Goal: Check status: Check status

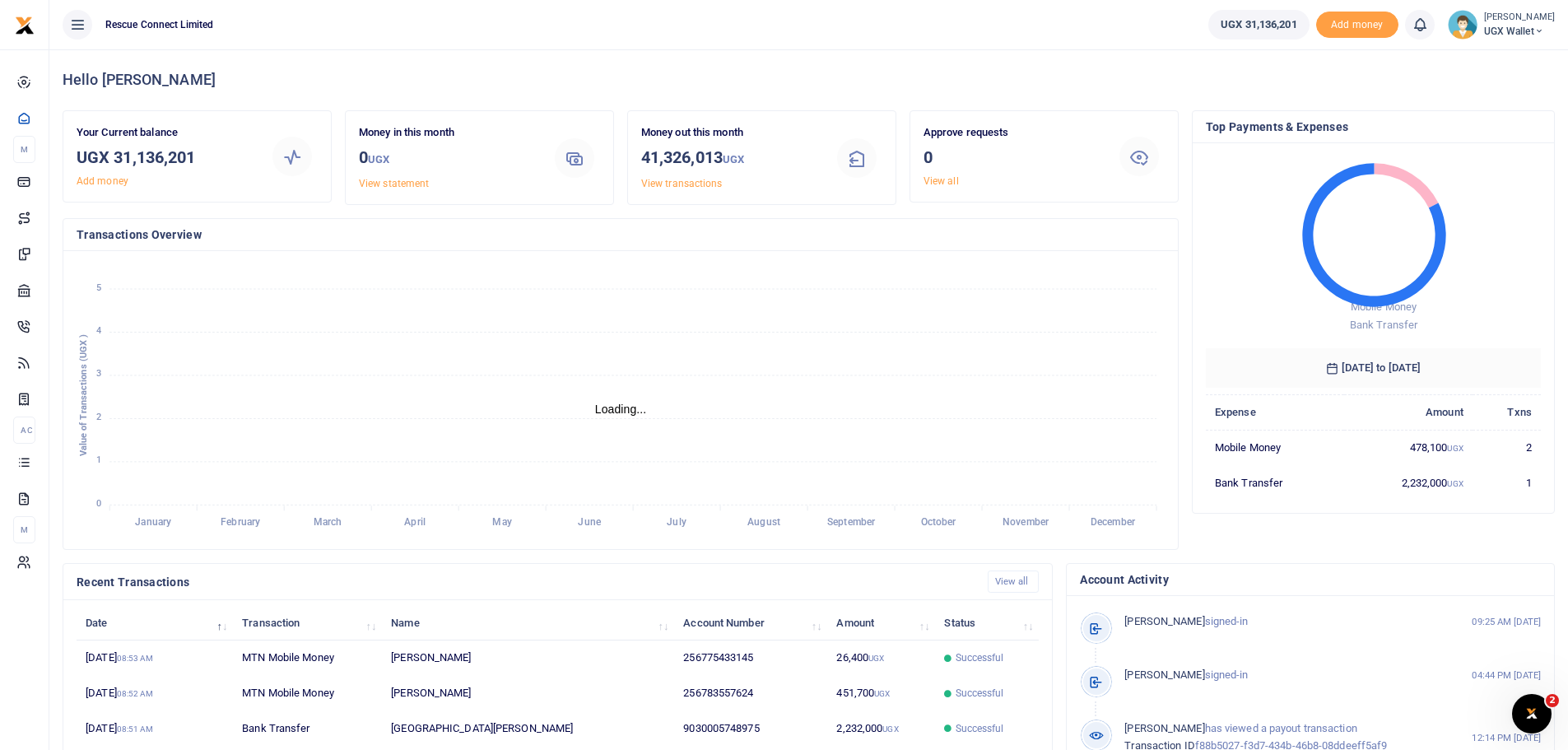
scroll to position [13, 13]
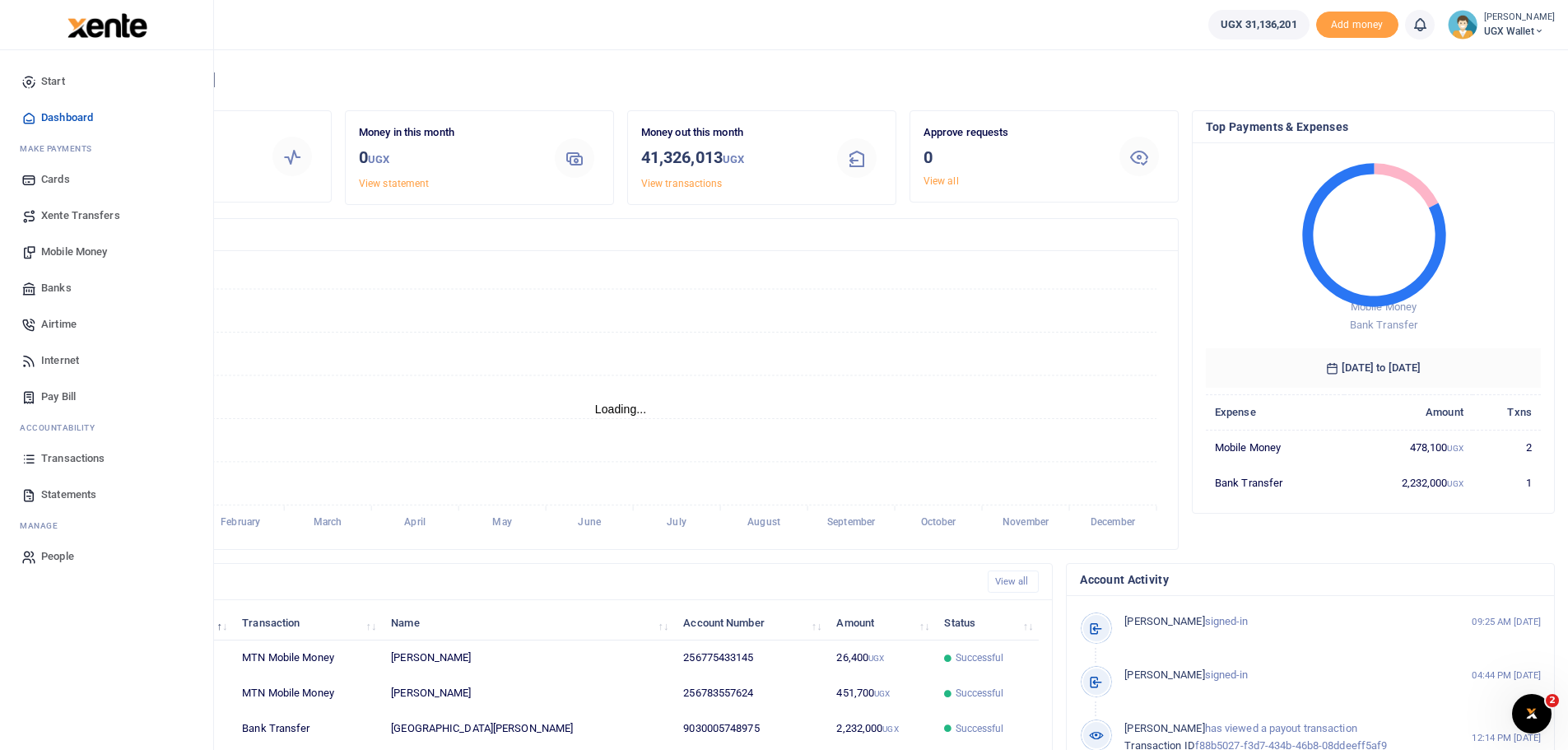
click at [93, 456] on span "Transactions" at bounding box center [72, 458] width 64 height 17
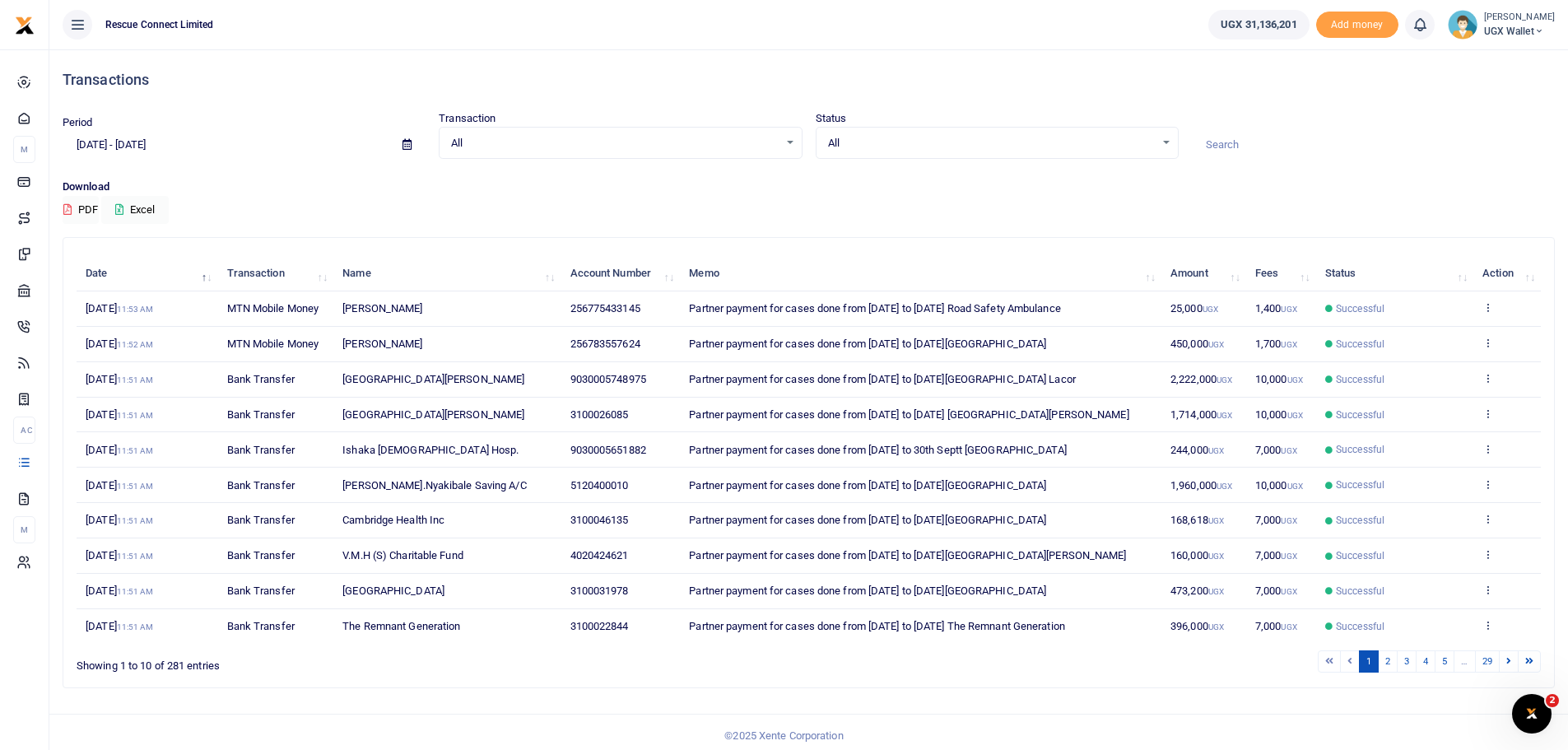
click at [412, 141] on icon at bounding box center [406, 144] width 9 height 10
click at [114, 354] on li "Custom Range" at bounding box center [121, 356] width 115 height 25
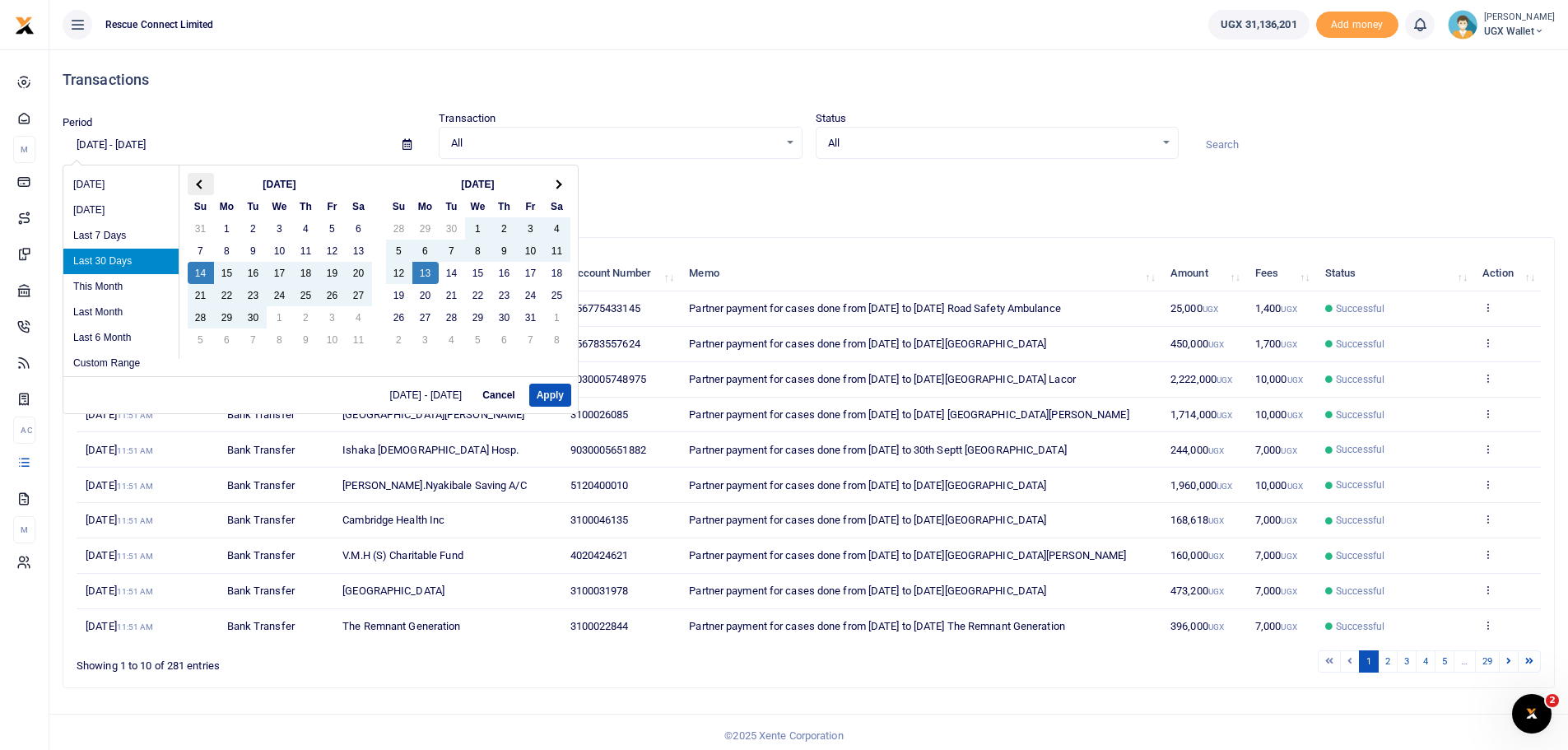
click at [201, 180] on span at bounding box center [200, 184] width 9 height 9
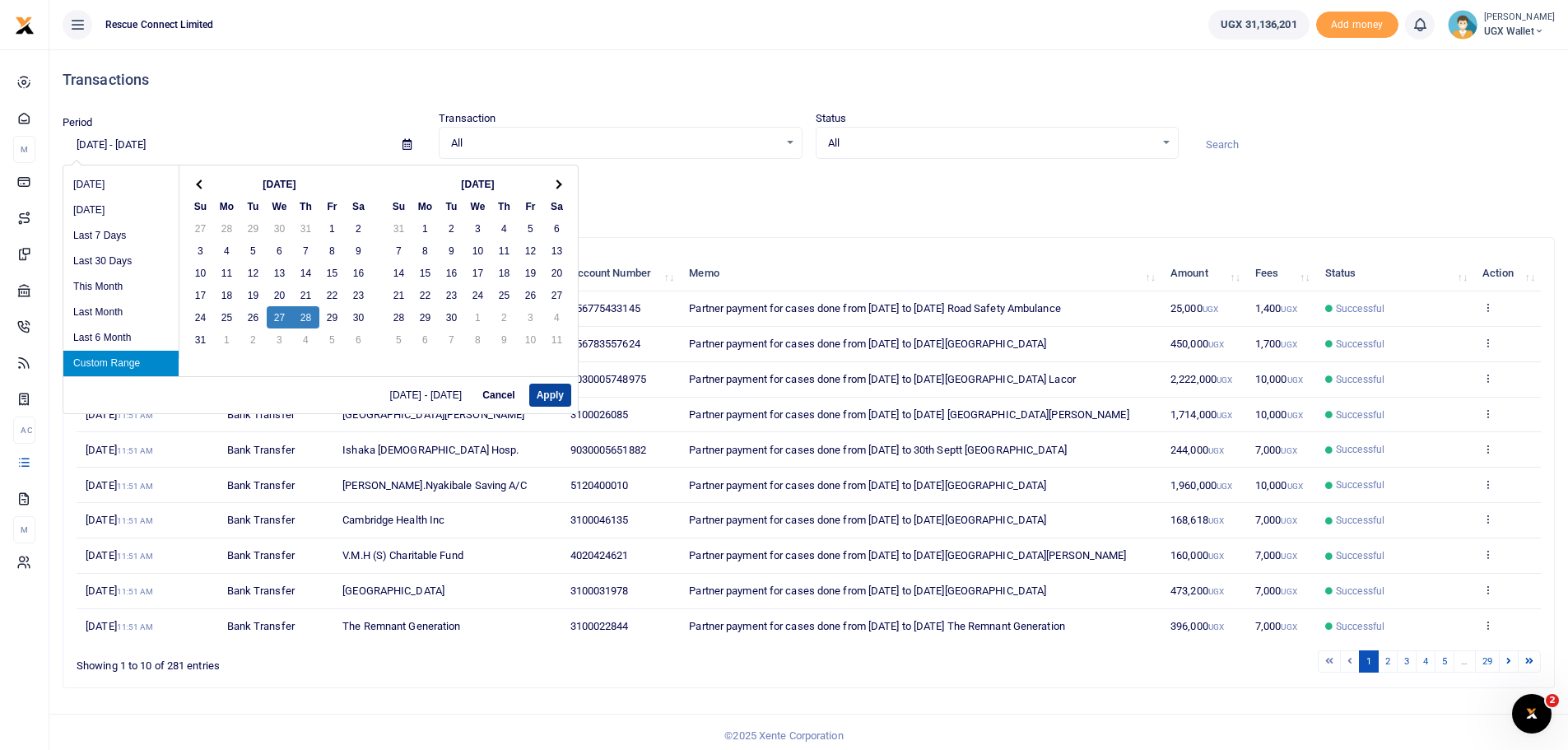
click at [552, 388] on button "Apply" at bounding box center [550, 395] width 42 height 23
type input "08/27/2025 - 08/28/2025"
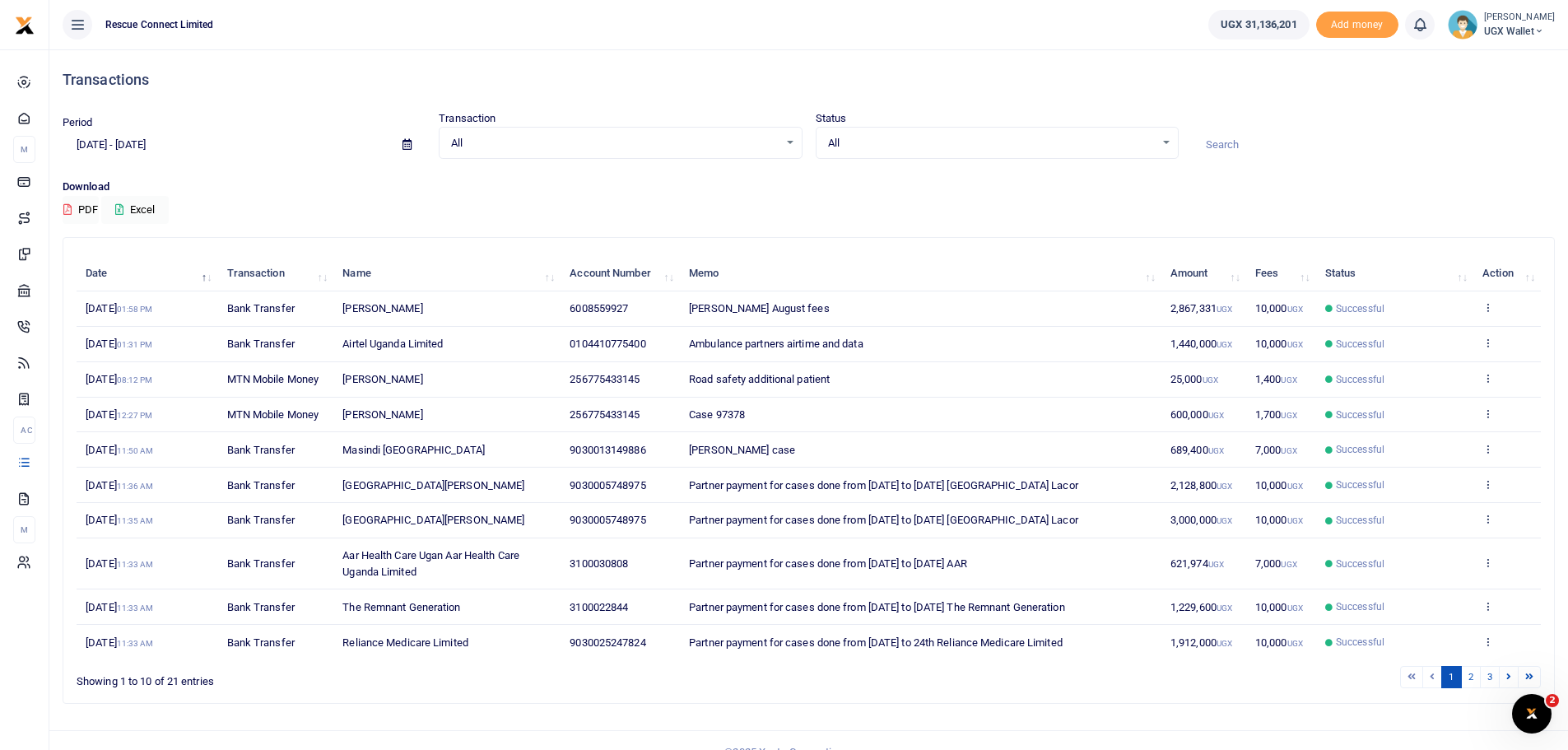
click at [945, 447] on td "Mugabe Leonard case" at bounding box center [920, 450] width 481 height 36
